Goal: Information Seeking & Learning: Learn about a topic

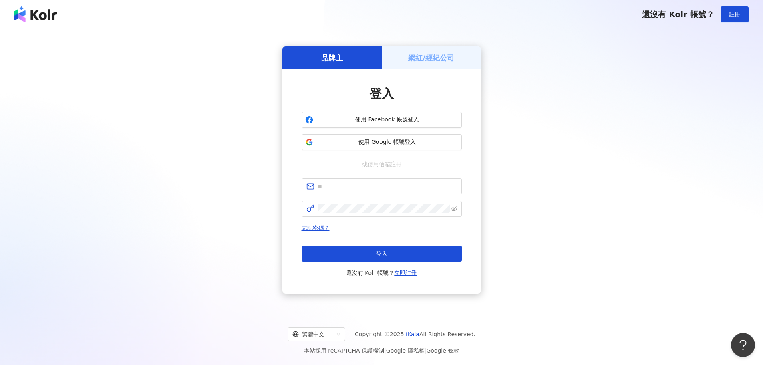
click at [420, 57] on h5 "網紅/經紀公司" at bounding box center [431, 58] width 46 height 10
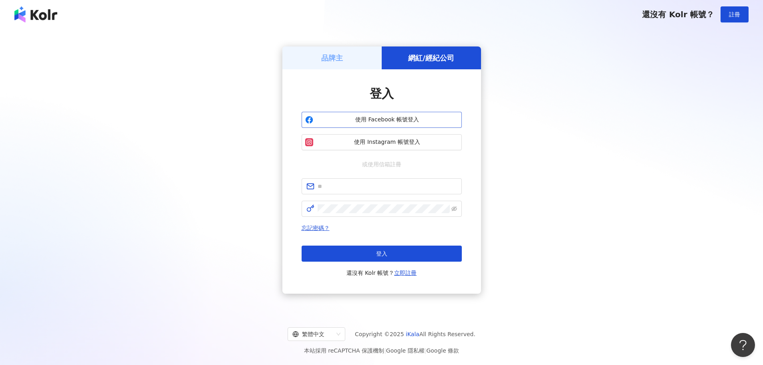
click at [401, 119] on span "使用 Facebook 帳號登入" at bounding box center [388, 120] width 142 height 8
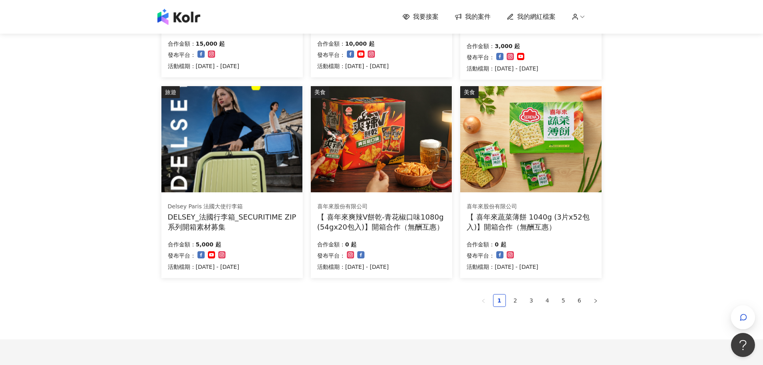
scroll to position [494, 0]
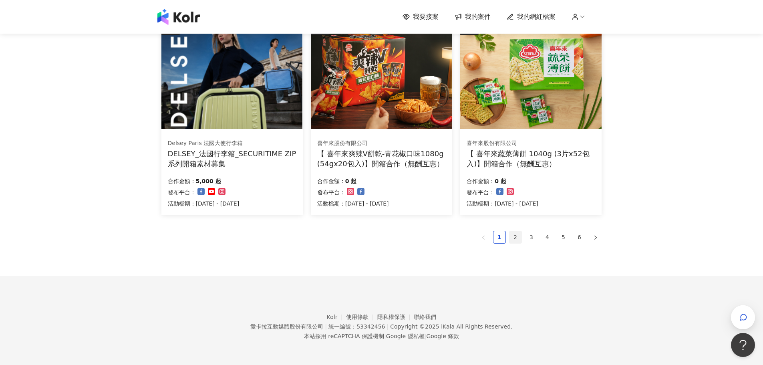
click at [516, 239] on link "2" at bounding box center [516, 237] width 12 height 12
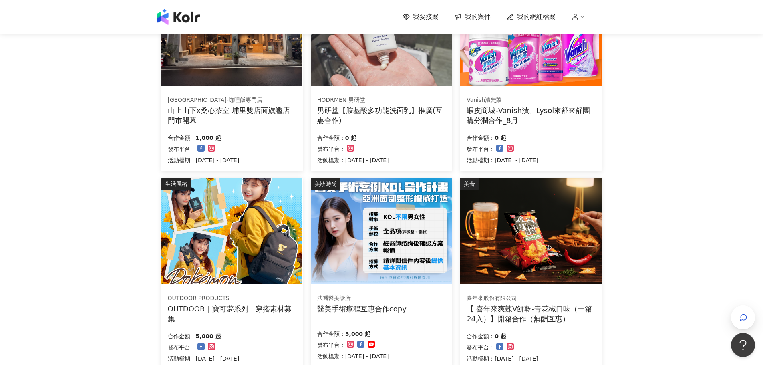
scroll to position [478, 0]
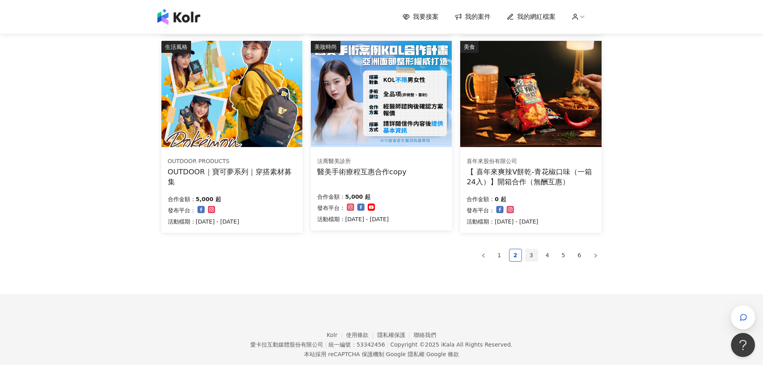
click at [532, 256] on link "3" at bounding box center [532, 255] width 12 height 12
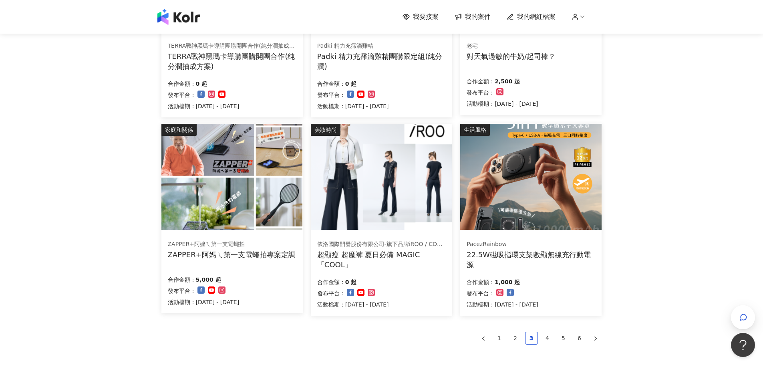
scroll to position [410, 0]
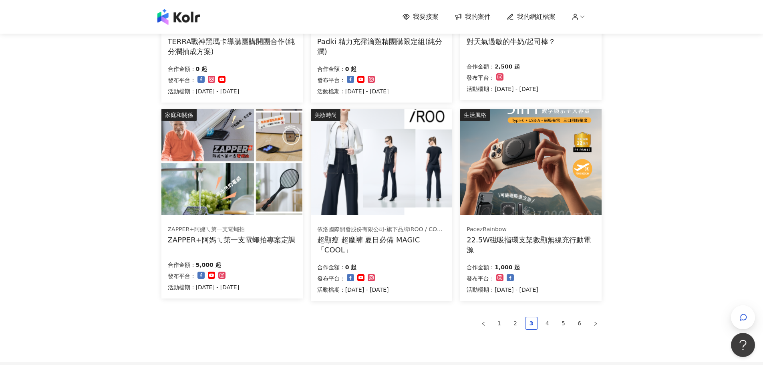
click at [288, 170] on img at bounding box center [231, 162] width 141 height 106
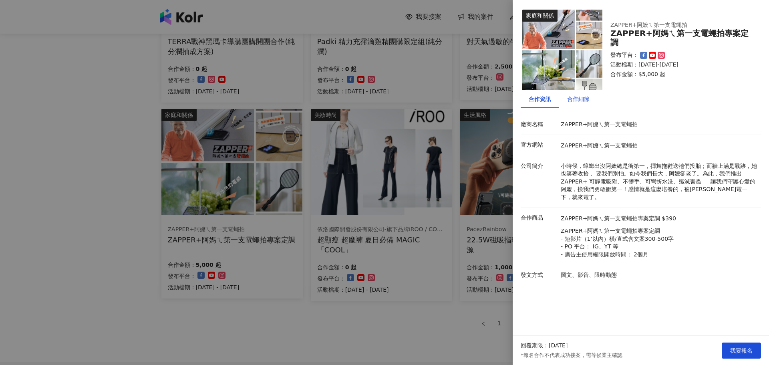
click at [581, 101] on div "合作細節" at bounding box center [578, 99] width 22 height 9
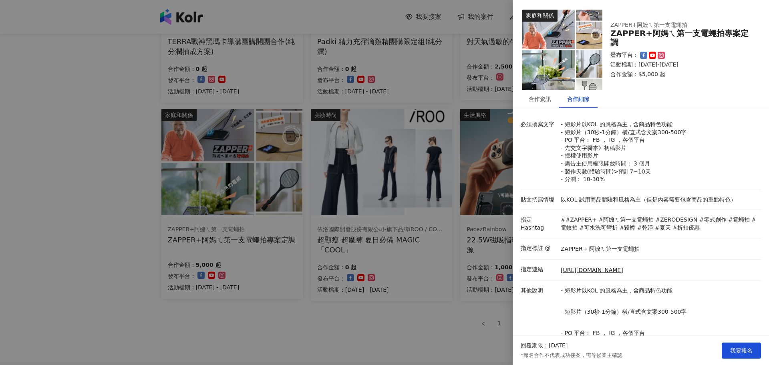
click at [411, 325] on div at bounding box center [384, 182] width 769 height 365
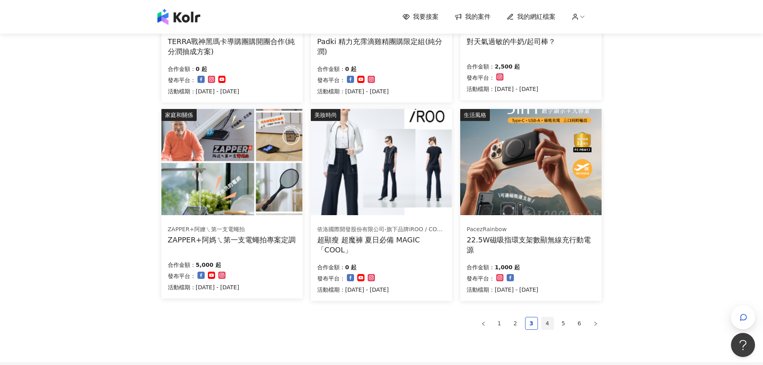
click at [546, 323] on link "4" at bounding box center [548, 323] width 12 height 12
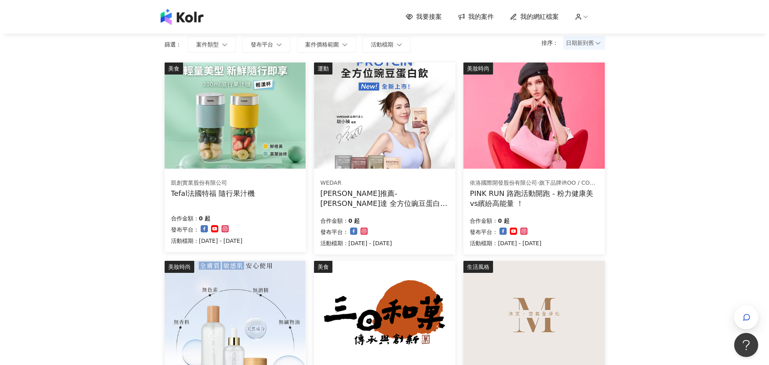
scroll to position [9, 0]
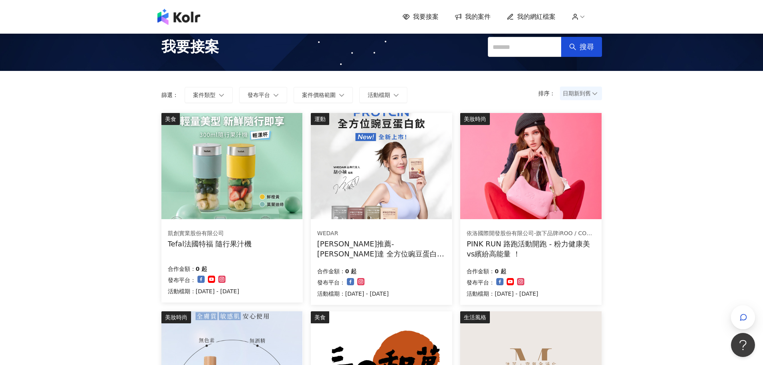
click at [568, 185] on img at bounding box center [530, 166] width 141 height 106
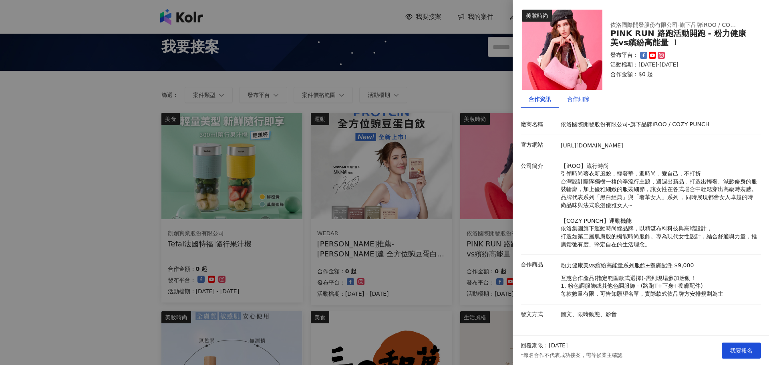
click at [581, 97] on div "合作細節" at bounding box center [578, 99] width 22 height 9
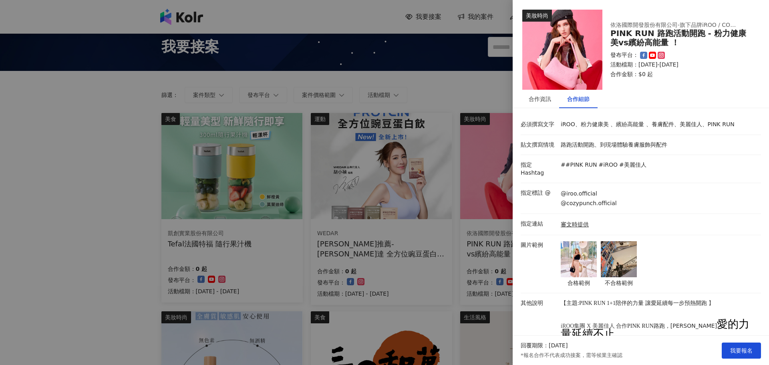
click at [577, 247] on img at bounding box center [579, 259] width 36 height 36
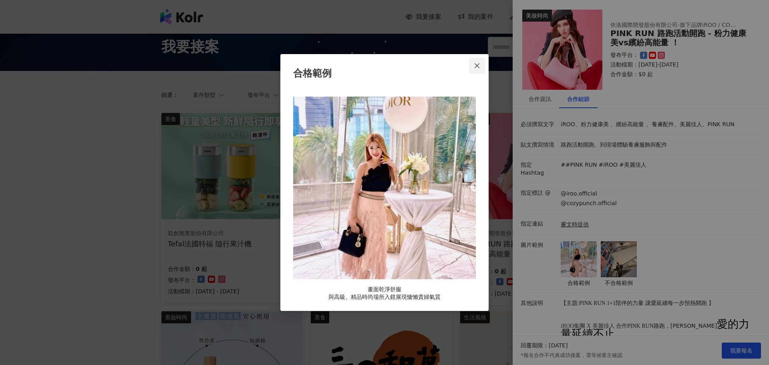
click at [479, 65] on icon "close" at bounding box center [477, 66] width 6 height 6
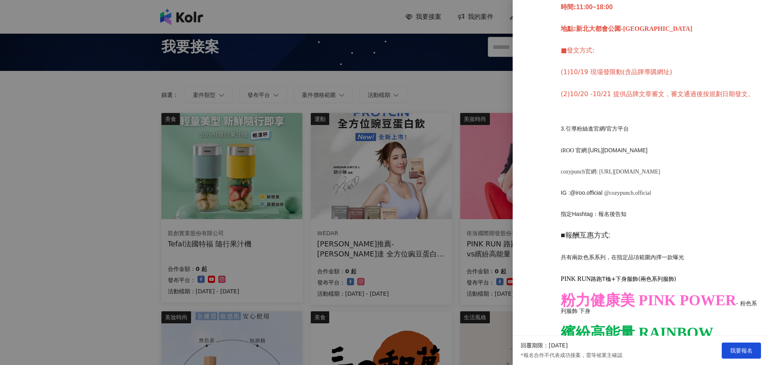
scroll to position [482, 0]
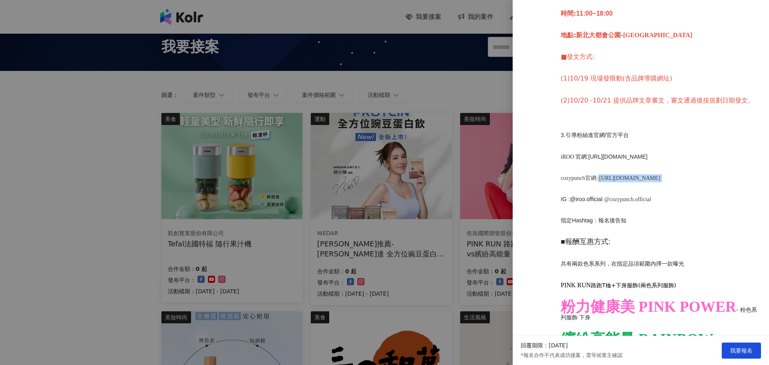
drag, startPoint x: 601, startPoint y: 175, endPoint x: 718, endPoint y: 174, distance: 117.8
click at [718, 174] on p "cozypunch官網: [URL][DOMAIN_NAME]" at bounding box center [659, 178] width 196 height 8
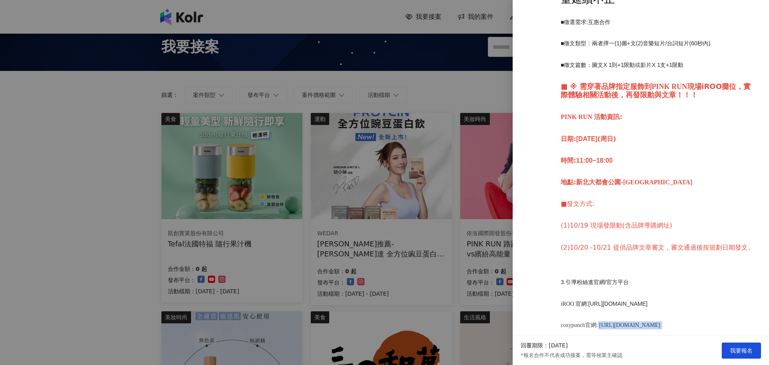
scroll to position [201, 0]
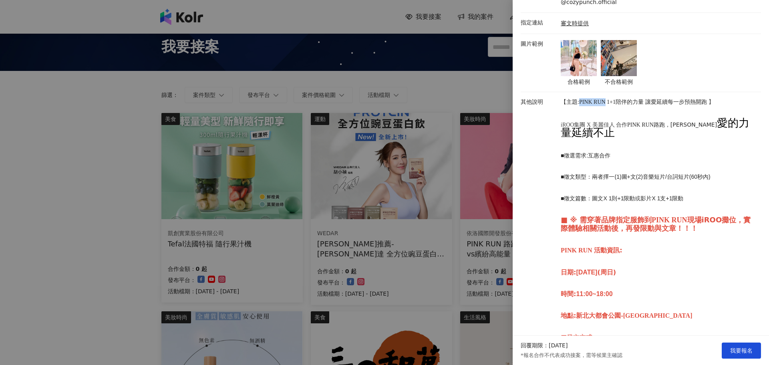
drag, startPoint x: 578, startPoint y: 95, endPoint x: 603, endPoint y: 96, distance: 24.5
click at [603, 99] on span "【主題:PINK RUN 1+1陪伴的力量 讓愛延續每一步預熱開跑" at bounding box center [634, 102] width 146 height 6
click at [494, 99] on div at bounding box center [384, 182] width 769 height 365
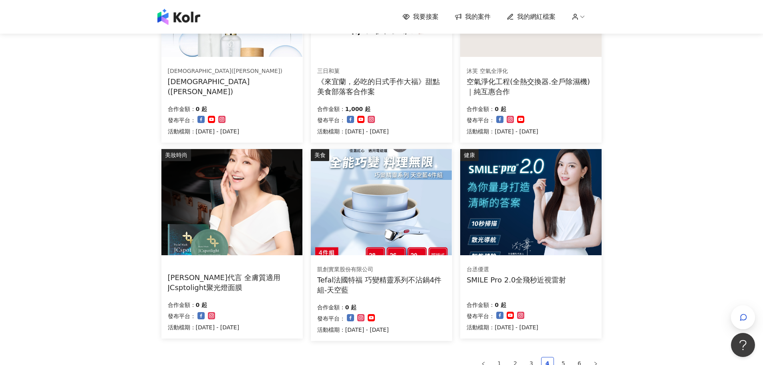
scroll to position [479, 0]
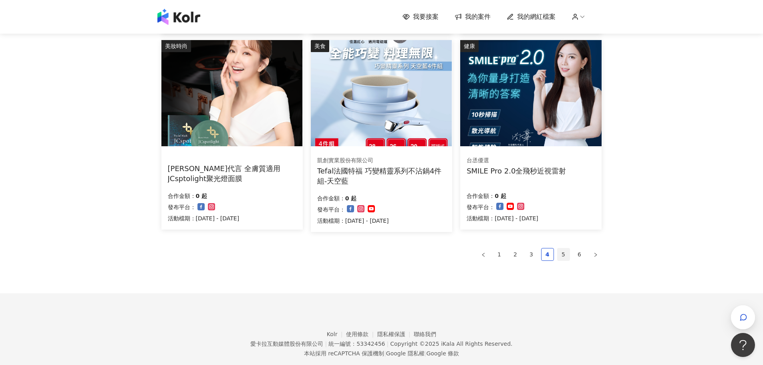
click at [563, 254] on link "5" at bounding box center [564, 254] width 12 height 12
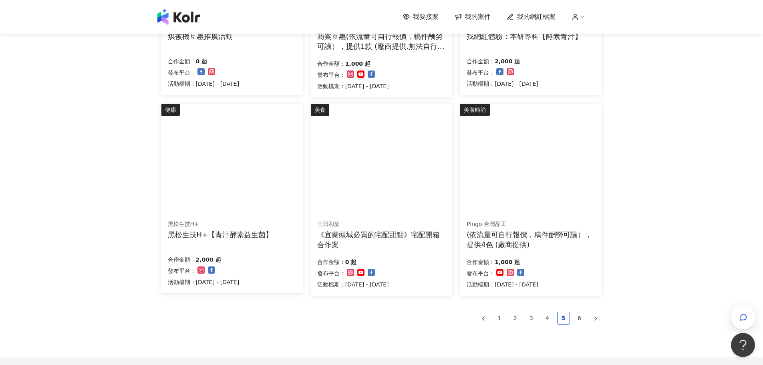
scroll to position [496, 0]
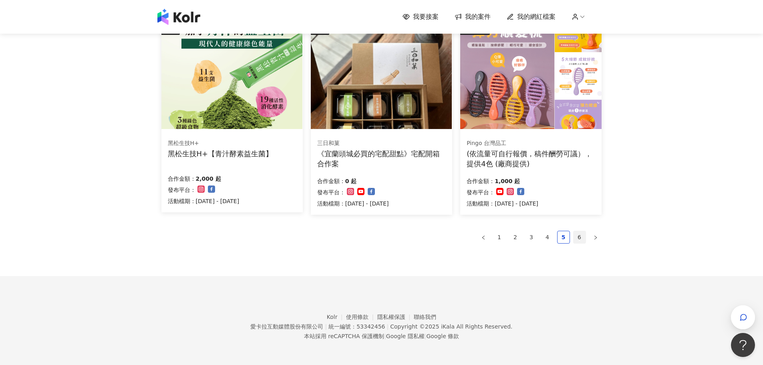
click at [581, 238] on link "6" at bounding box center [580, 237] width 12 height 12
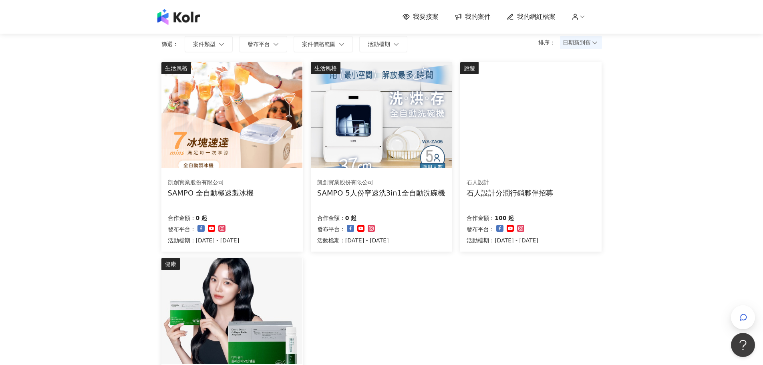
scroll to position [0, 0]
